Goal: Transaction & Acquisition: Purchase product/service

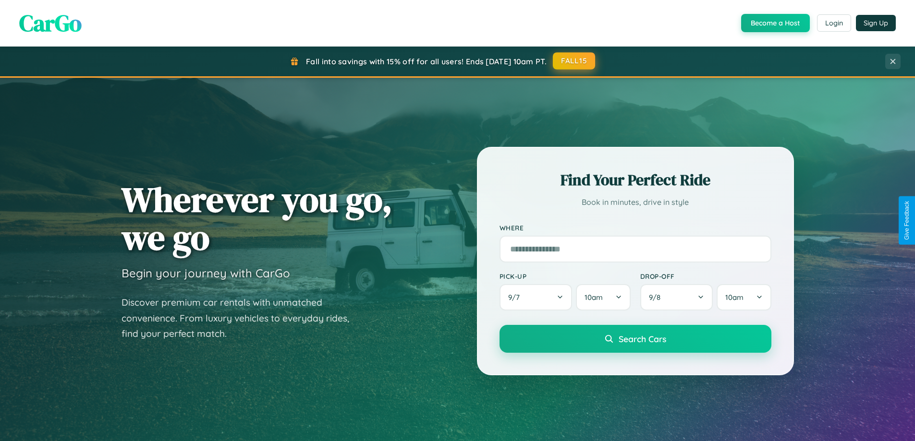
click at [574, 61] on button "FALL15" at bounding box center [574, 60] width 42 height 17
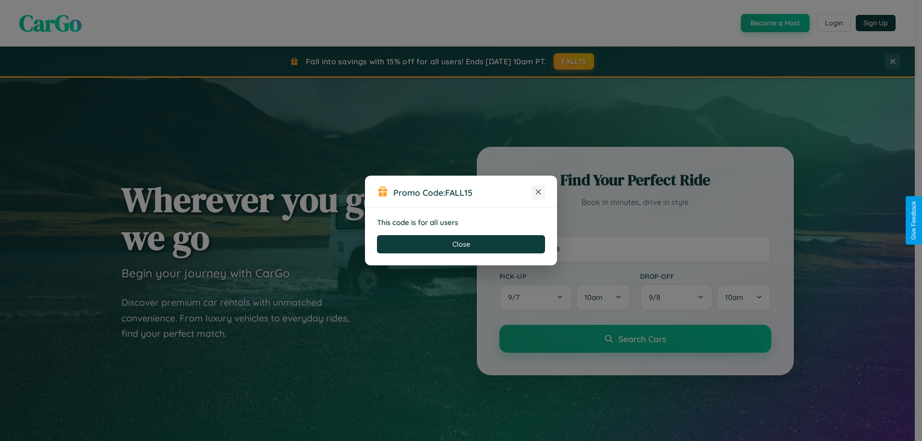
click at [538, 193] on icon at bounding box center [539, 192] width 10 height 10
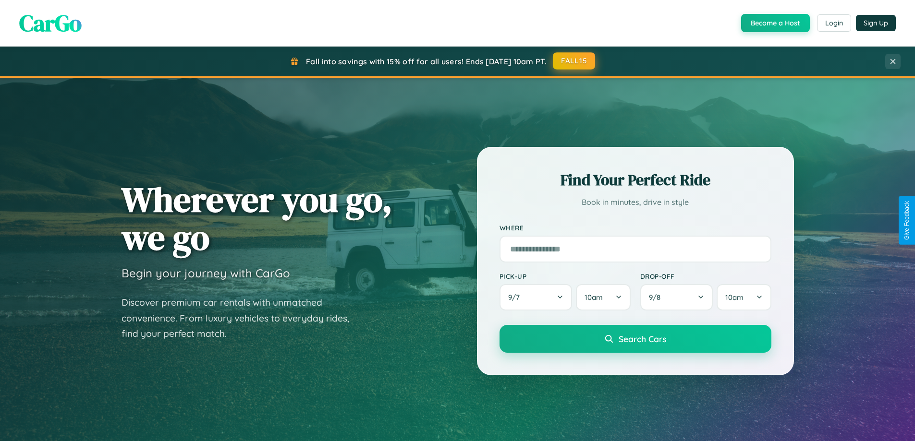
click at [574, 61] on button "FALL15" at bounding box center [574, 60] width 42 height 17
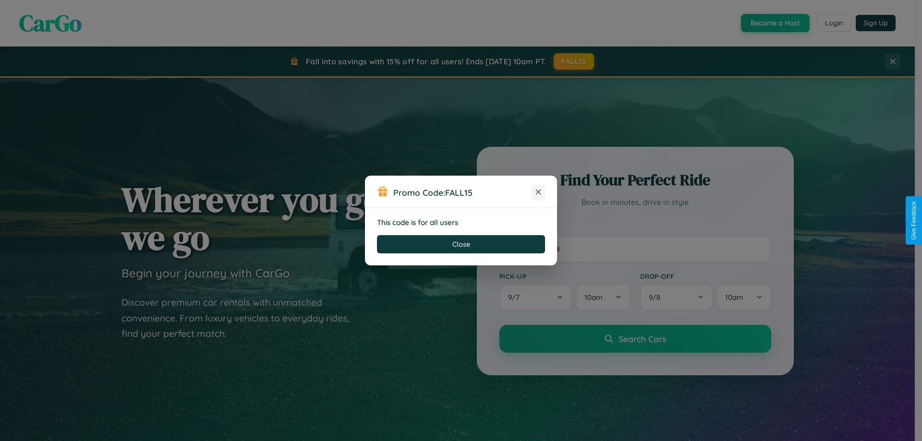
click at [538, 193] on icon at bounding box center [539, 192] width 10 height 10
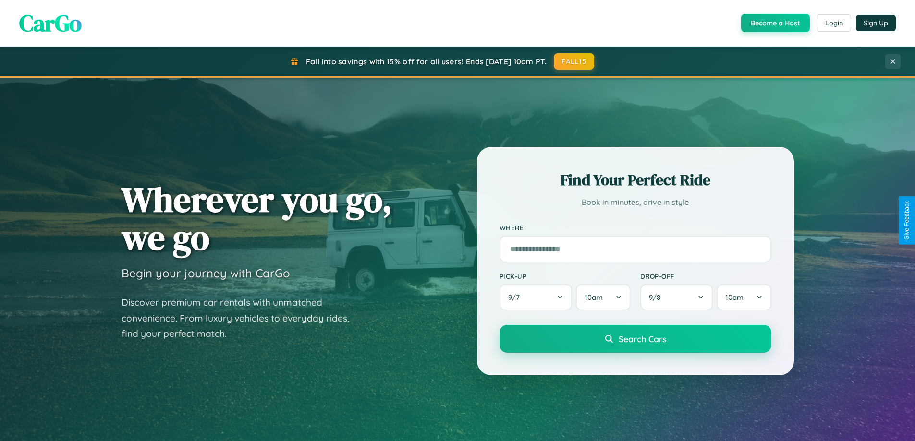
scroll to position [661, 0]
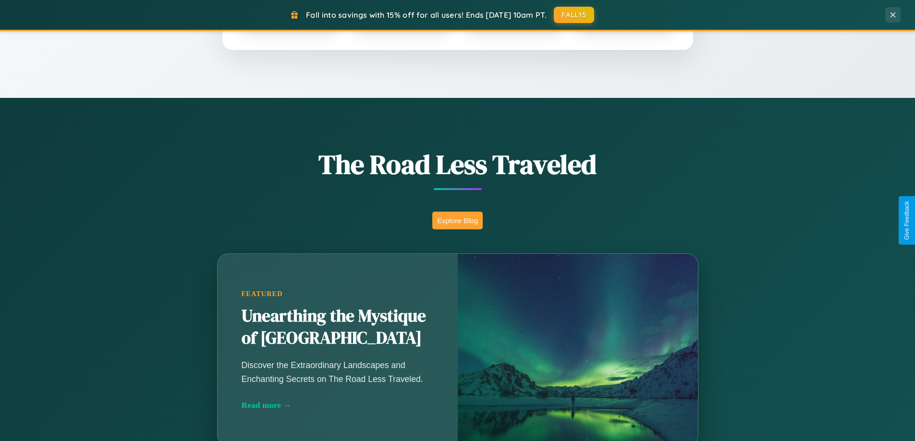
click at [457, 220] on button "Explore Blog" at bounding box center [457, 221] width 50 height 18
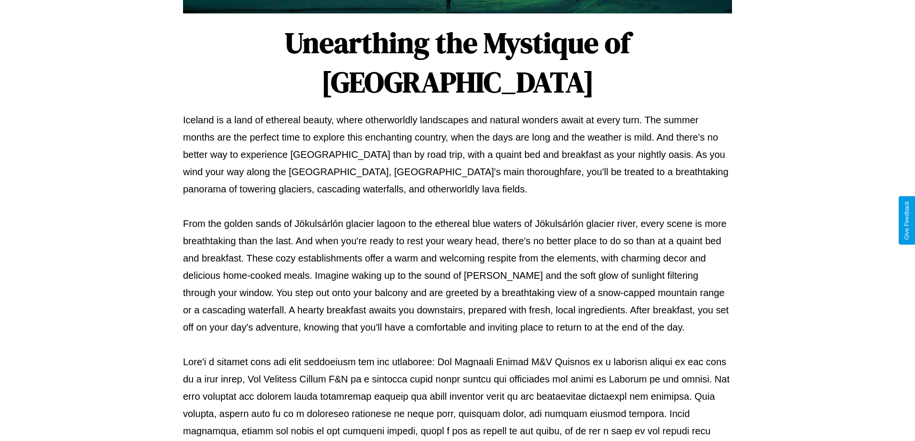
scroll to position [311, 0]
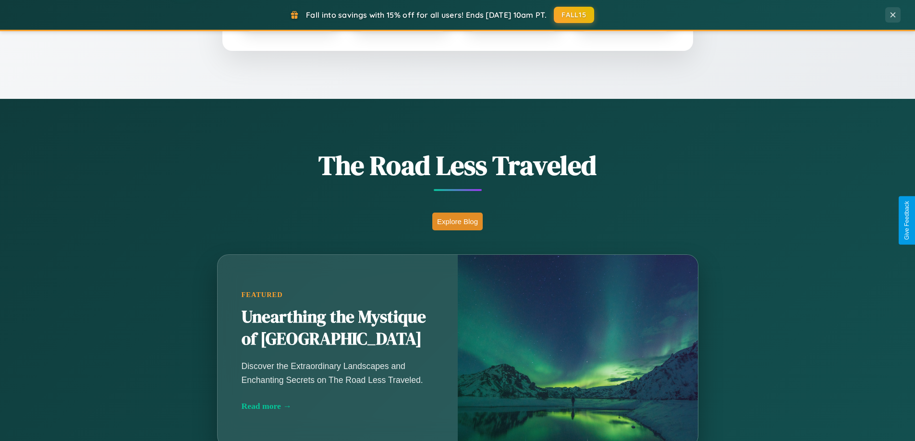
scroll to position [414, 0]
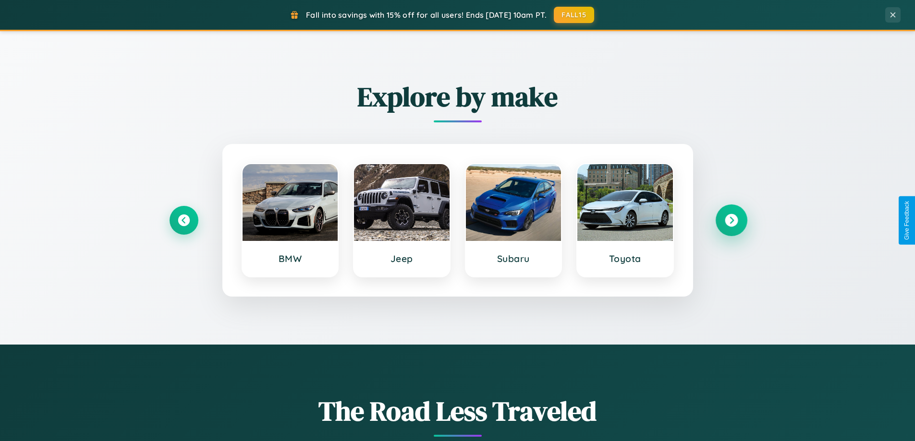
click at [731, 220] on icon at bounding box center [731, 220] width 13 height 13
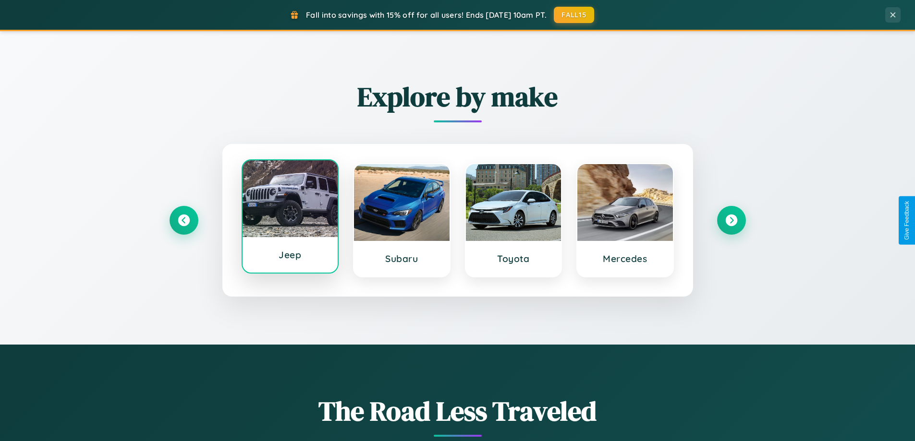
click at [290, 217] on div at bounding box center [291, 198] width 96 height 77
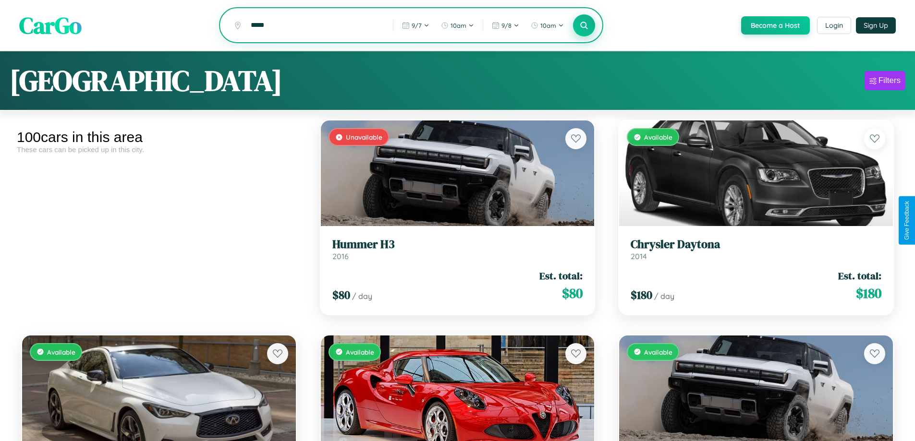
click at [584, 26] on icon at bounding box center [584, 25] width 9 height 9
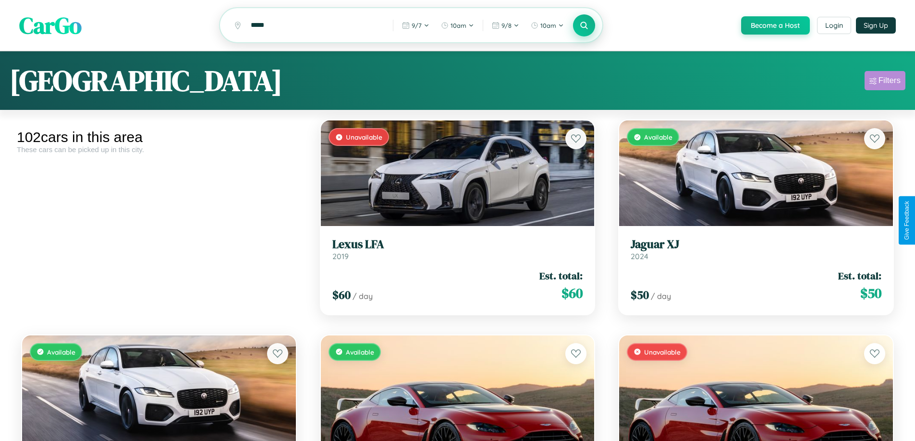
click at [885, 82] on div "Filters" at bounding box center [889, 81] width 22 height 10
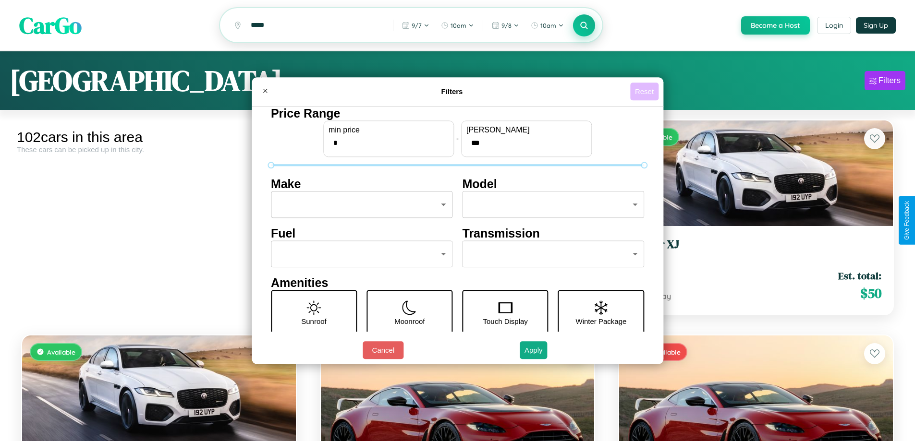
click at [646, 91] on button "Reset" at bounding box center [644, 92] width 28 height 18
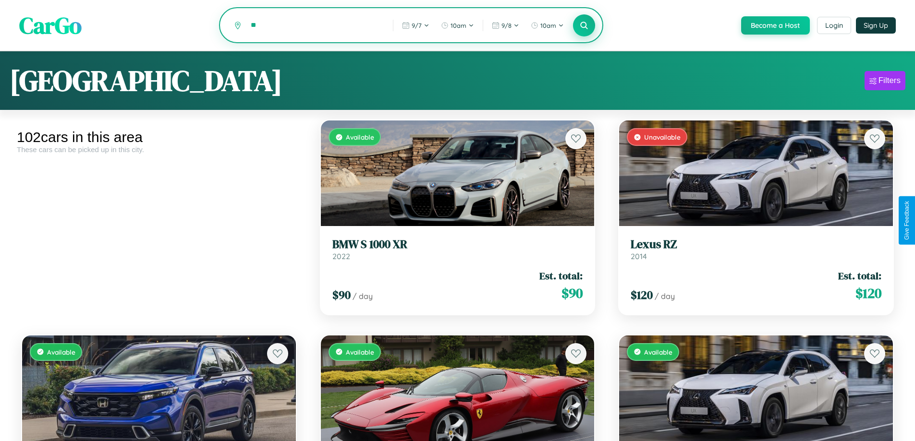
type input "*"
type input "********"
click at [584, 26] on icon at bounding box center [584, 25] width 9 height 9
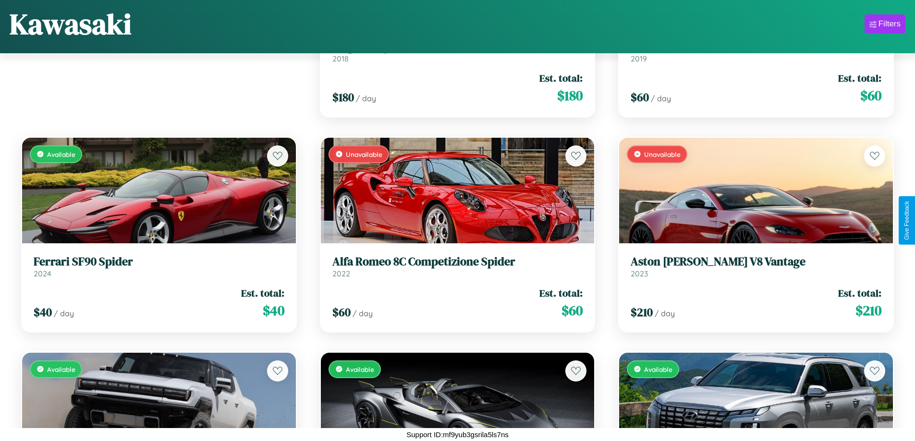
scroll to position [1210, 0]
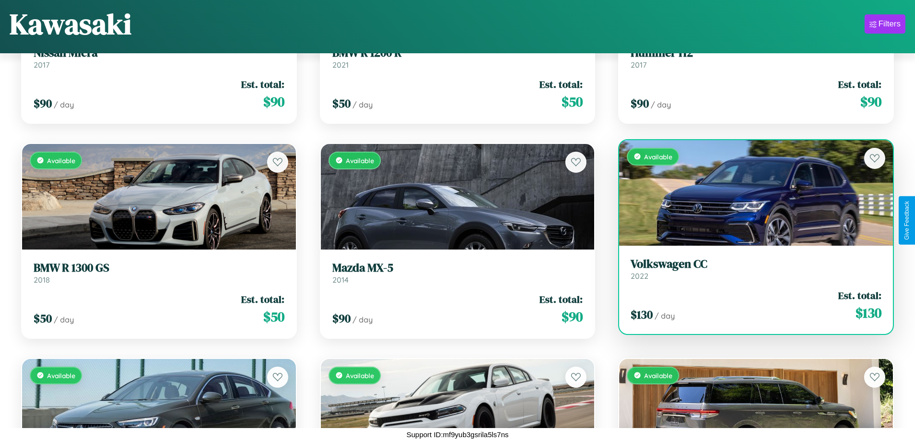
click at [750, 269] on h3 "Volkswagen CC" at bounding box center [756, 264] width 251 height 14
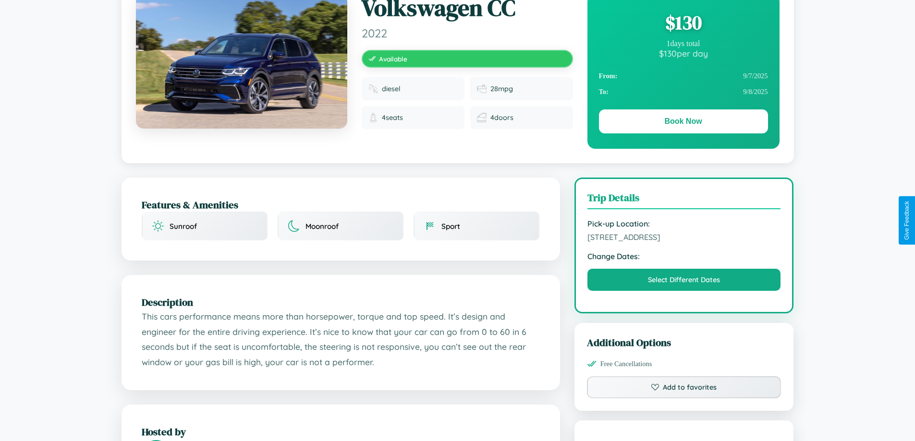
scroll to position [528, 0]
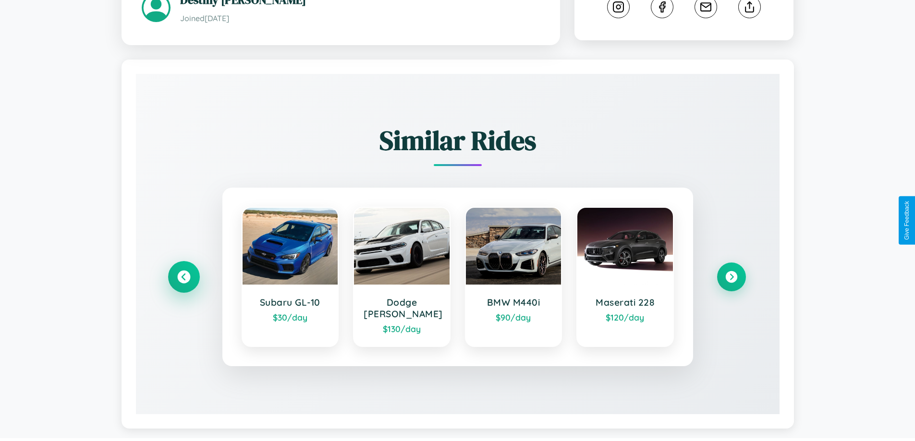
click at [183, 273] on icon at bounding box center [183, 277] width 13 height 13
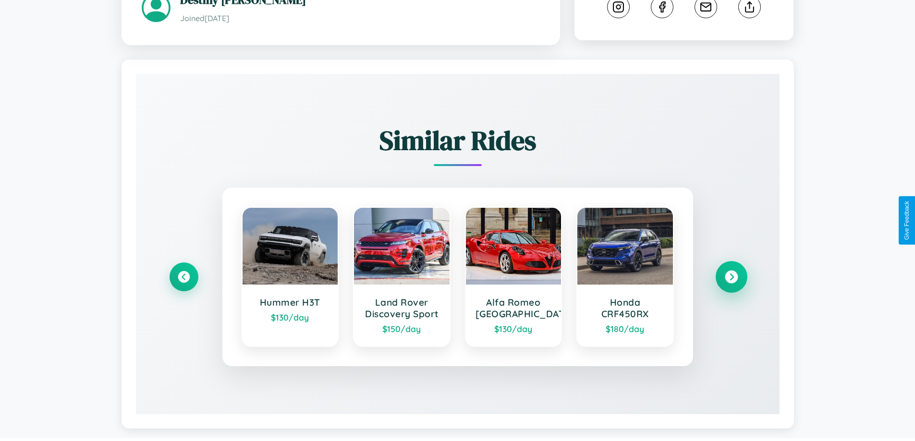
click at [731, 279] on icon at bounding box center [731, 277] width 13 height 13
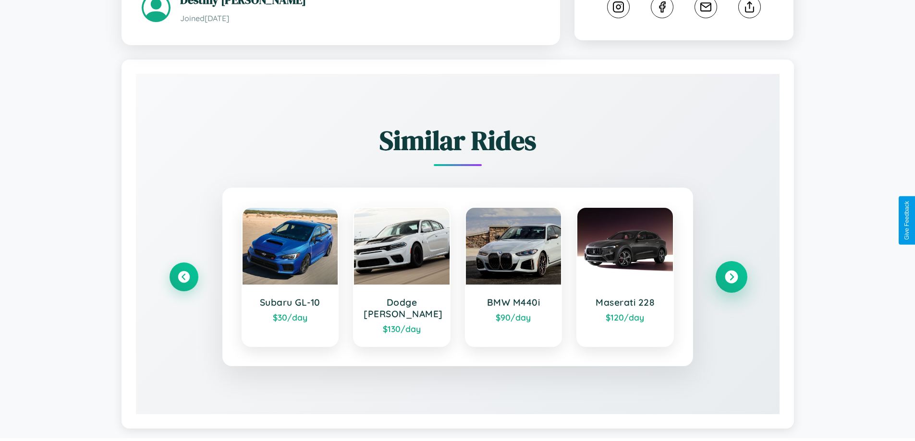
click at [731, 273] on icon at bounding box center [731, 277] width 13 height 13
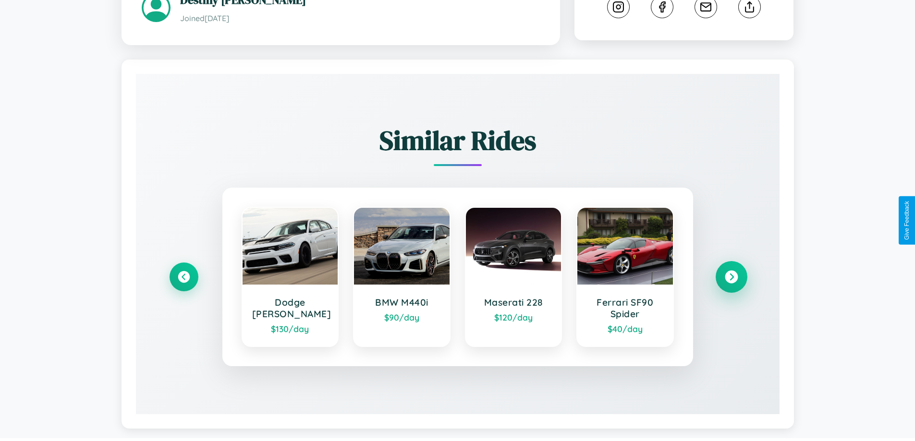
click at [731, 279] on icon at bounding box center [731, 277] width 13 height 13
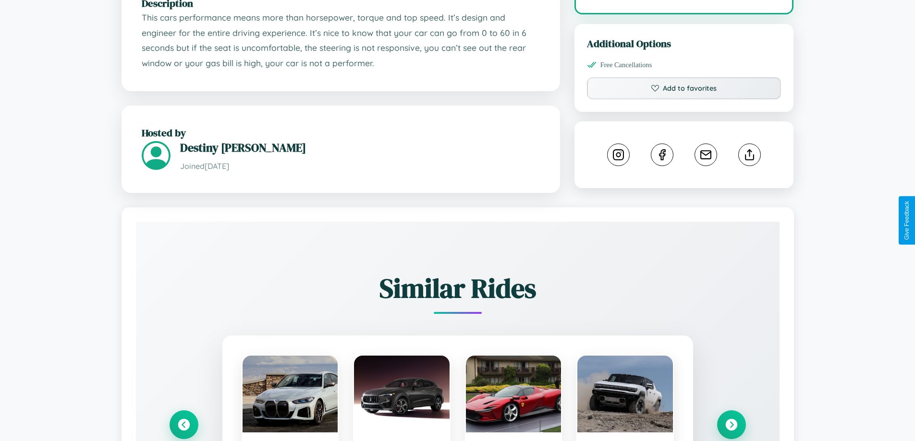
scroll to position [316, 0]
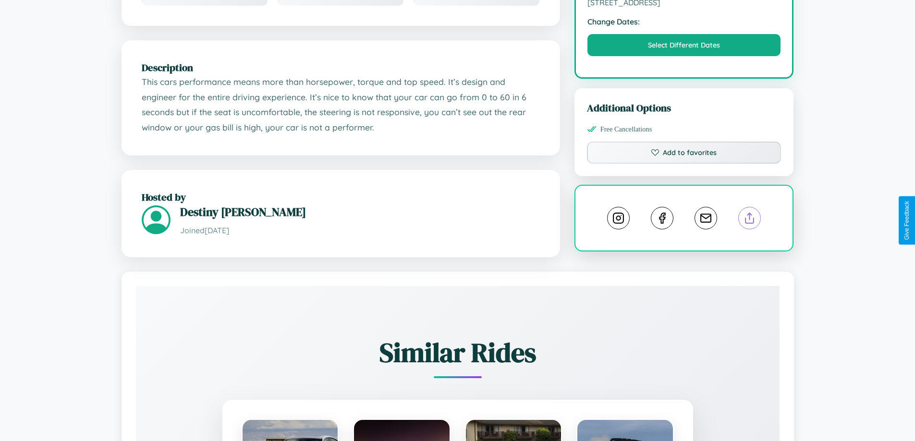
click at [750, 219] on line at bounding box center [750, 216] width 0 height 7
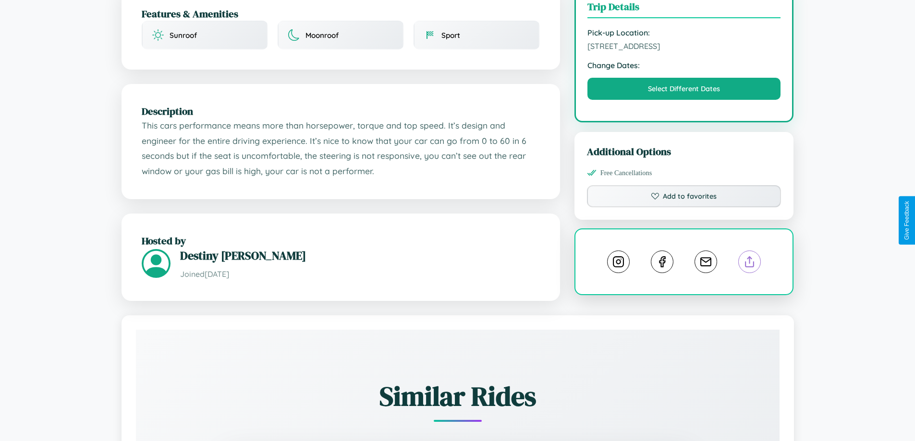
scroll to position [249, 0]
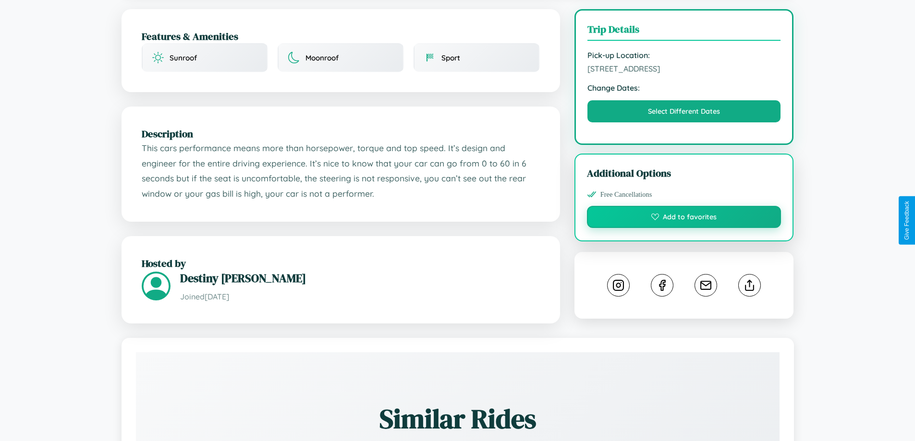
click at [684, 219] on button "Add to favorites" at bounding box center [684, 217] width 195 height 22
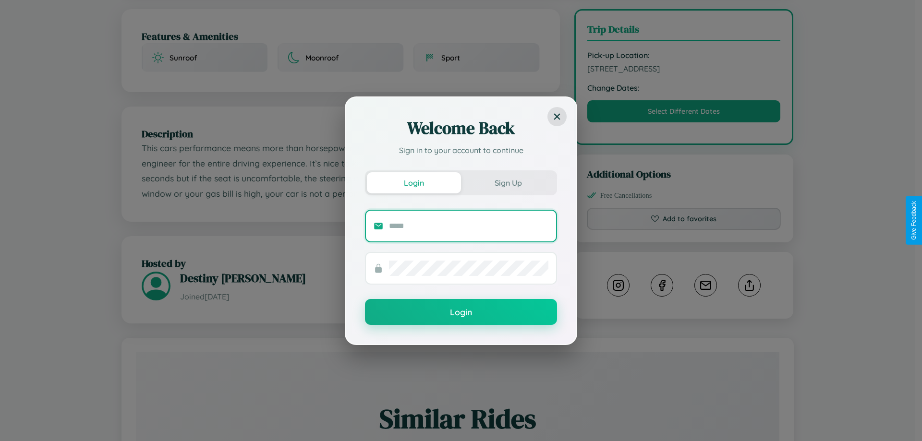
click at [469, 226] on input "text" at bounding box center [468, 226] width 159 height 15
type input "**********"
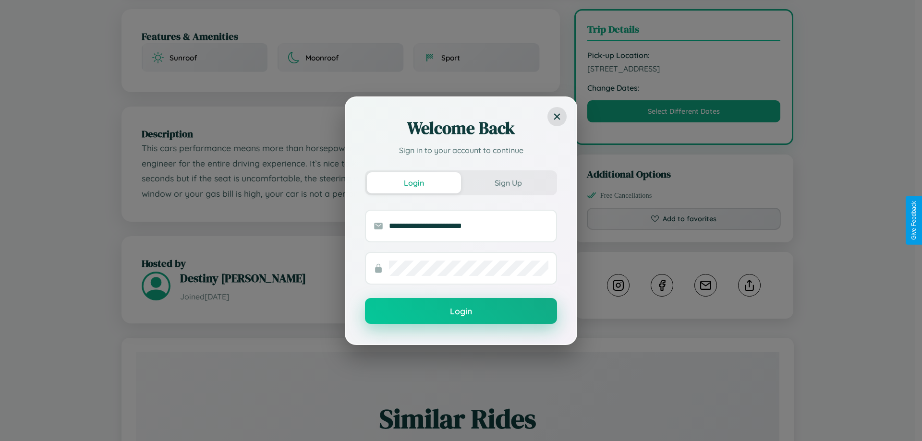
click at [461, 312] on button "Login" at bounding box center [461, 311] width 192 height 26
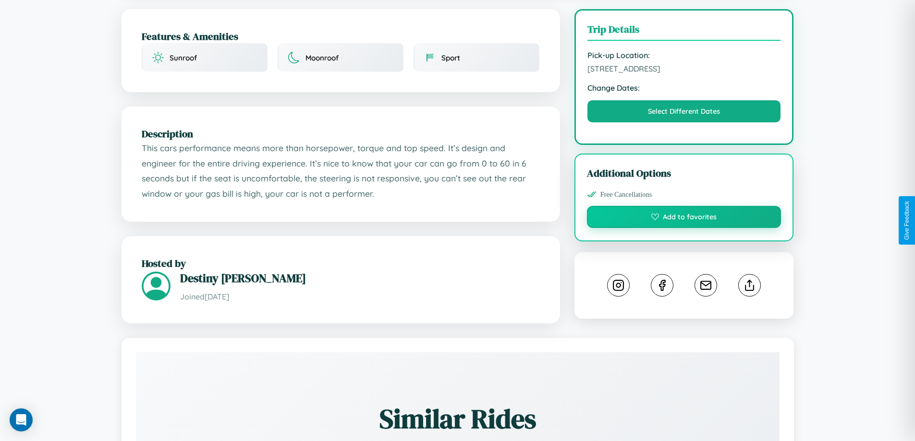
click at [684, 219] on button "Add to favorites" at bounding box center [684, 217] width 195 height 22
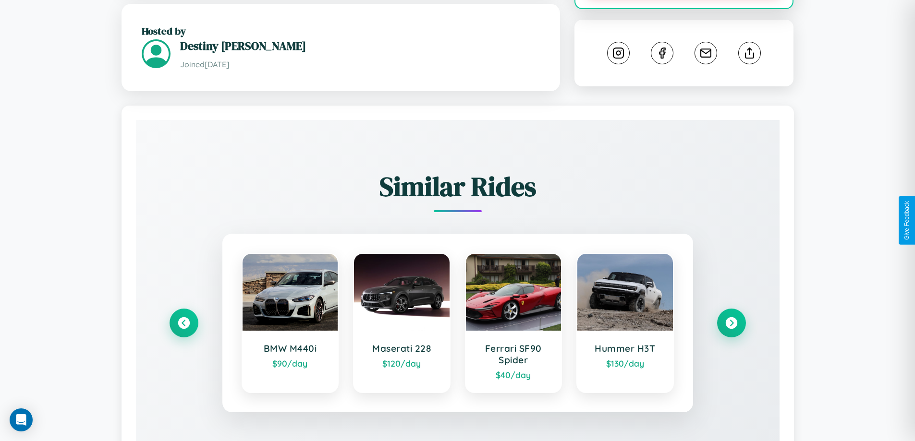
scroll to position [539, 0]
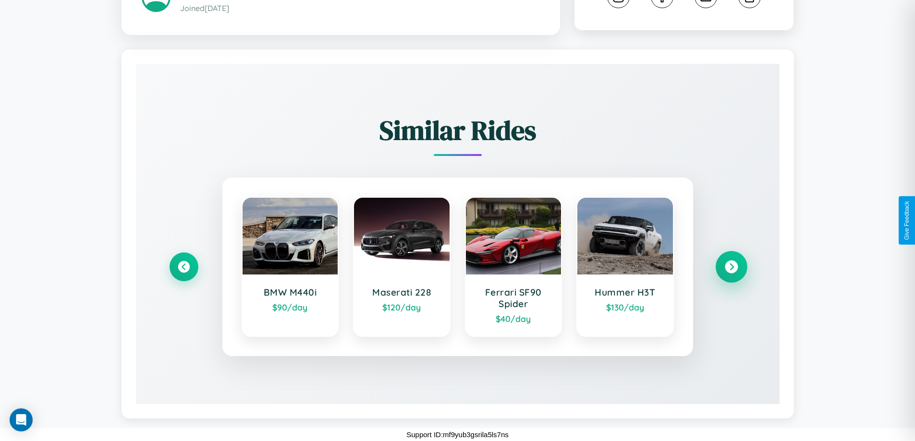
click at [731, 267] on icon at bounding box center [731, 267] width 13 height 13
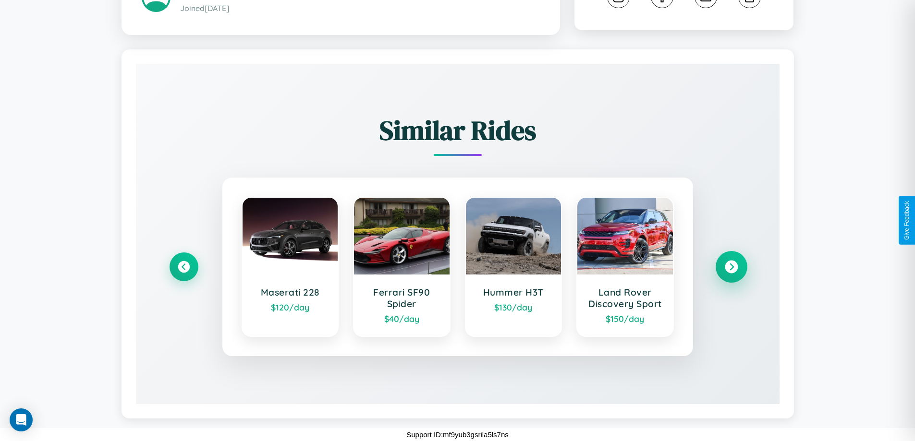
click at [731, 267] on icon at bounding box center [731, 267] width 13 height 13
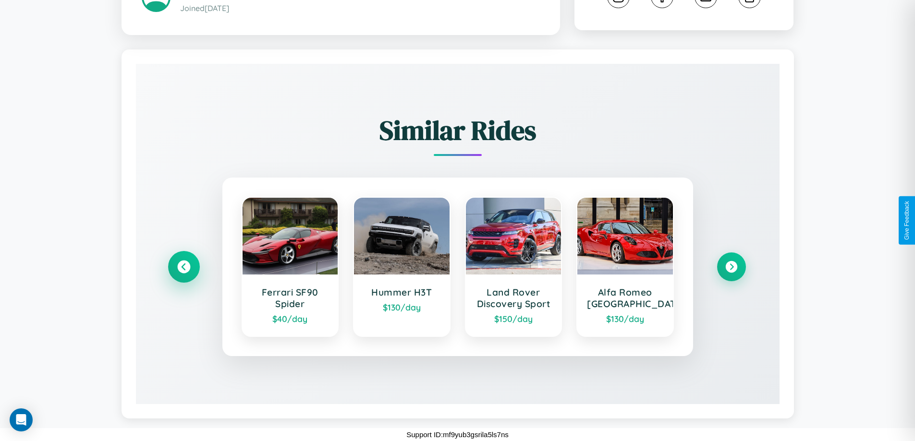
click at [183, 267] on icon at bounding box center [183, 267] width 13 height 13
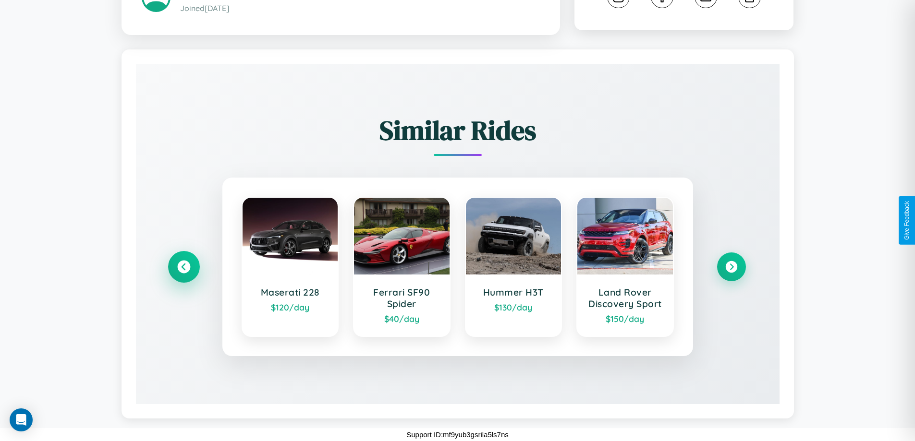
click at [183, 267] on icon at bounding box center [183, 267] width 13 height 13
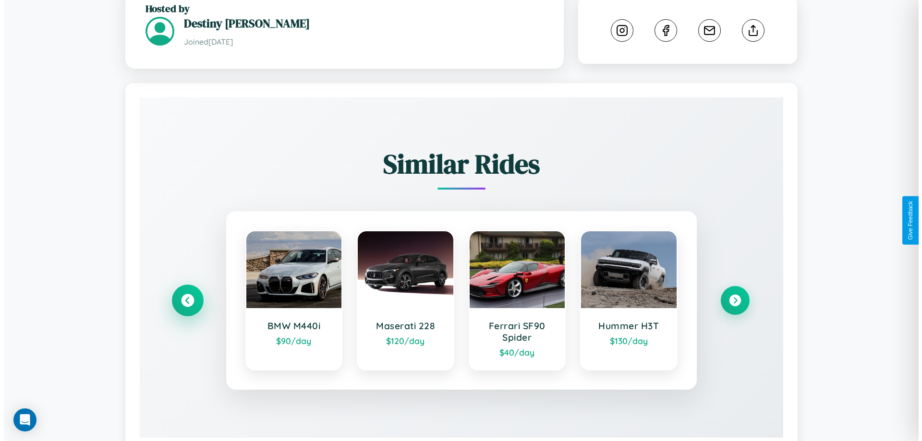
scroll to position [0, 0]
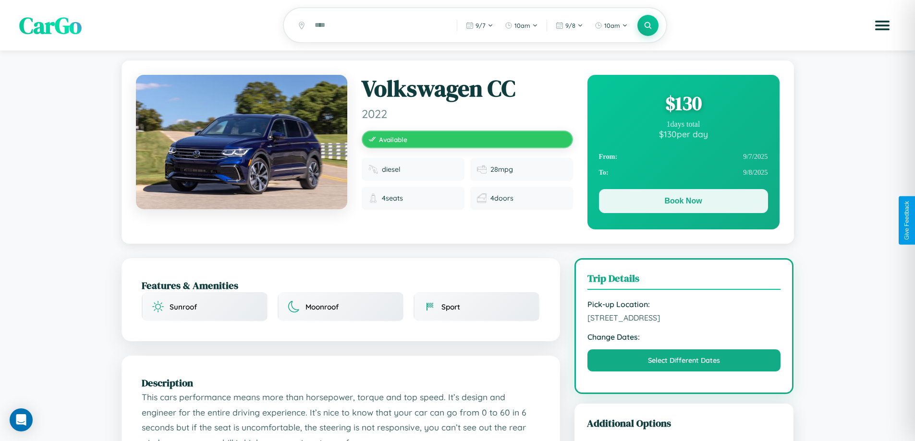
click at [683, 203] on button "Book Now" at bounding box center [683, 201] width 169 height 24
